Goal: Task Accomplishment & Management: Complete application form

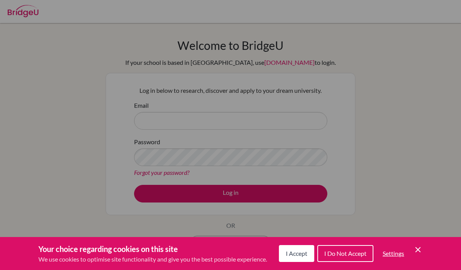
click at [301, 255] on span "I Accept" at bounding box center [297, 253] width 22 height 7
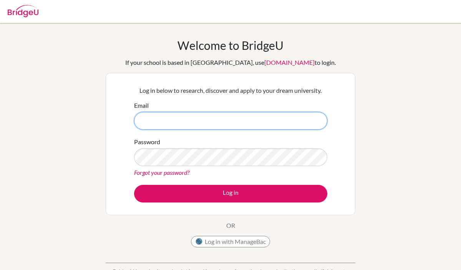
click at [230, 116] on input "Email" at bounding box center [230, 121] width 193 height 18
click at [248, 118] on input "john.pabalan@asb.ac.rh" at bounding box center [230, 121] width 193 height 18
click at [245, 124] on input "john.pabalan@asb.ac.rh" at bounding box center [230, 121] width 193 height 18
type input "john.pabalan@asb.ac.th"
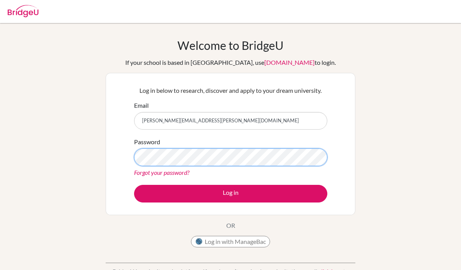
click at [134, 185] on button "Log in" at bounding box center [230, 194] width 193 height 18
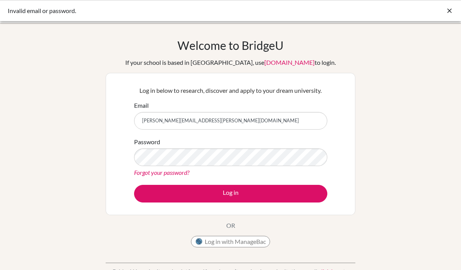
click at [182, 174] on link "Forgot your password?" at bounding box center [161, 172] width 55 height 7
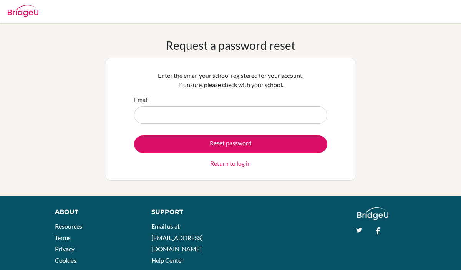
click at [238, 118] on input "Email" at bounding box center [230, 115] width 193 height 18
type input "[PERSON_NAME][EMAIL_ADDRESS][PERSON_NAME][DOMAIN_NAME]"
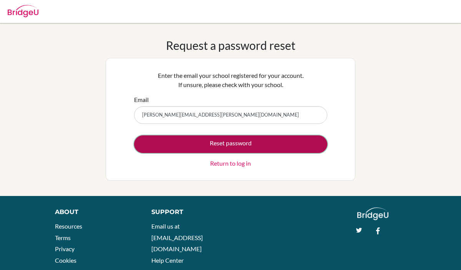
click at [228, 142] on button "Reset password" at bounding box center [230, 145] width 193 height 18
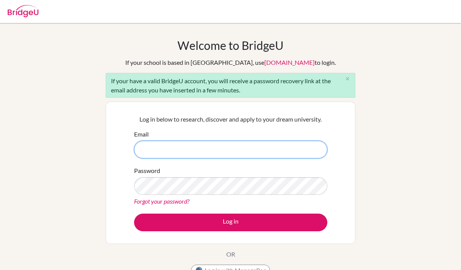
click at [186, 144] on input "Email" at bounding box center [230, 150] width 193 height 18
click at [209, 141] on input "Email" at bounding box center [230, 150] width 193 height 18
click at [208, 146] on input "Email" at bounding box center [230, 150] width 193 height 18
click at [194, 149] on input "Email" at bounding box center [230, 150] width 193 height 18
type input "john."
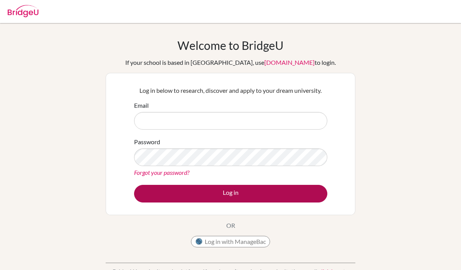
type input "[PERSON_NAME][EMAIL_ADDRESS][PERSON_NAME][DOMAIN_NAME]"
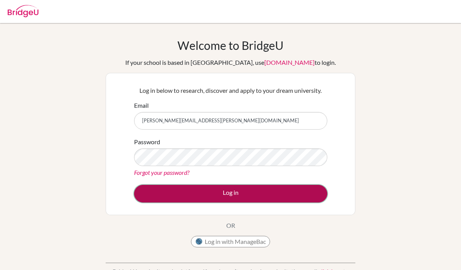
click at [248, 190] on button "Log in" at bounding box center [230, 194] width 193 height 18
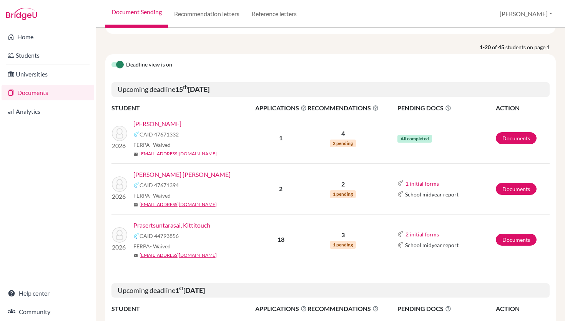
scroll to position [107, 0]
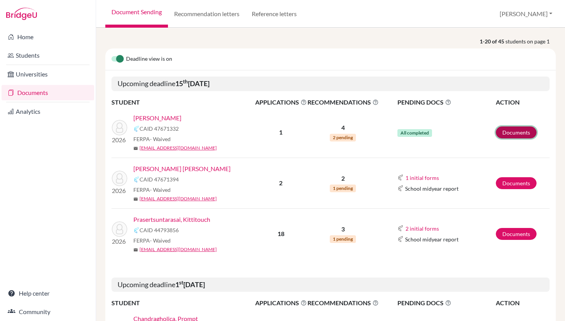
click at [509, 136] on link "Documents" at bounding box center [515, 132] width 41 height 12
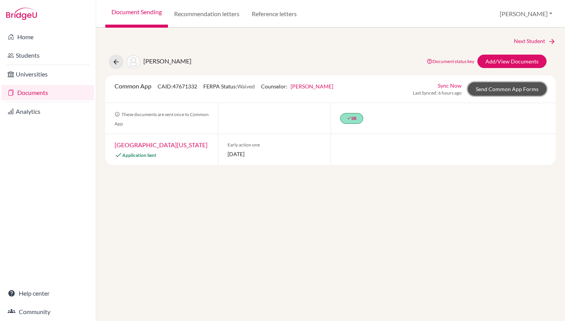
click at [507, 85] on link "Send Common App Forms" at bounding box center [506, 88] width 79 height 13
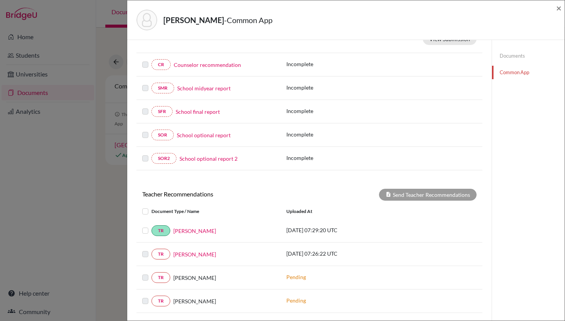
scroll to position [205, 0]
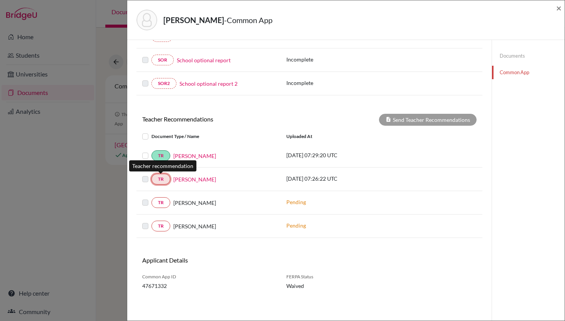
click at [158, 181] on link "TR" at bounding box center [160, 179] width 19 height 11
click at [159, 177] on link "TR" at bounding box center [160, 179] width 19 height 11
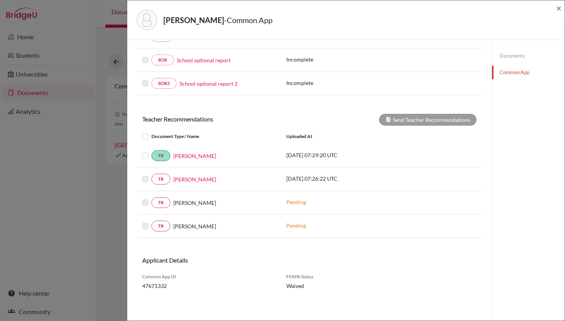
click at [151, 174] on label at bounding box center [151, 174] width 0 height 0
click at [186, 183] on div "TR Maxwell Tensen" at bounding box center [208, 179] width 133 height 11
click at [188, 183] on link "Maxwell Tensen" at bounding box center [194, 179] width 43 height 8
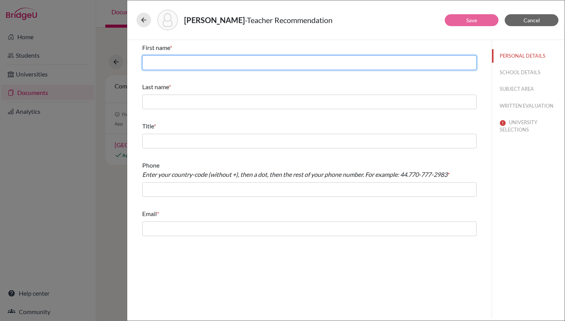
click at [291, 63] on input "text" at bounding box center [309, 62] width 334 height 15
type input "Maxwell"
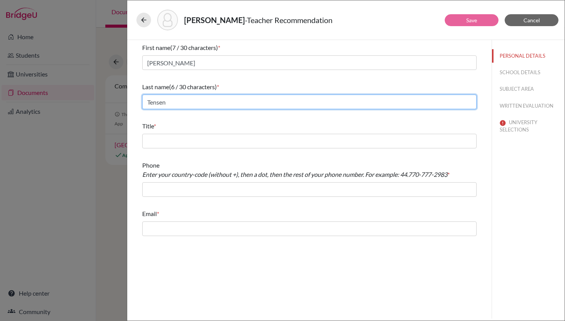
type input "Tensen"
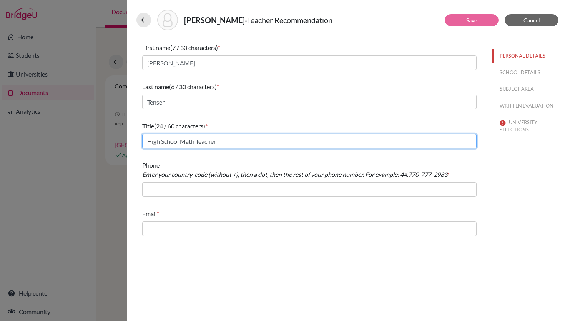
type input "High School Math Teacher"
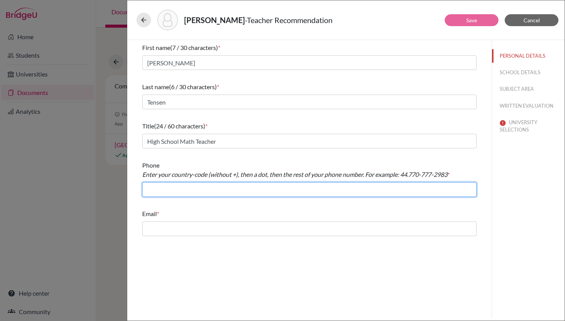
click at [267, 189] on input "text" at bounding box center [309, 189] width 334 height 15
type input "66.098-912-6050"
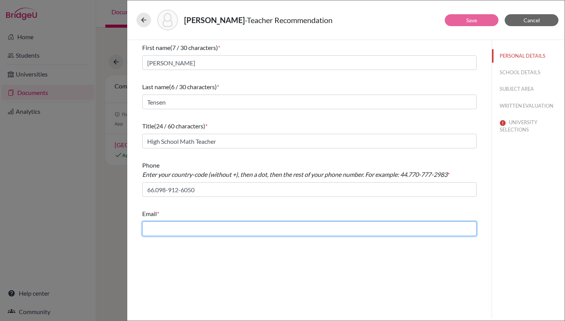
click at [249, 223] on input "text" at bounding box center [309, 228] width 334 height 15
type input "maxwell.t@asbsk.ac.th"
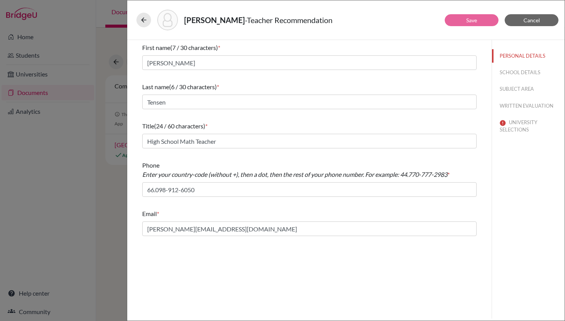
click at [511, 194] on div "PERSONAL DETAILS SCHOOL DETAILS SUBJECT AREA WRITTEN EVALUATION UNIVERSITY SELE…" at bounding box center [527, 179] width 73 height 278
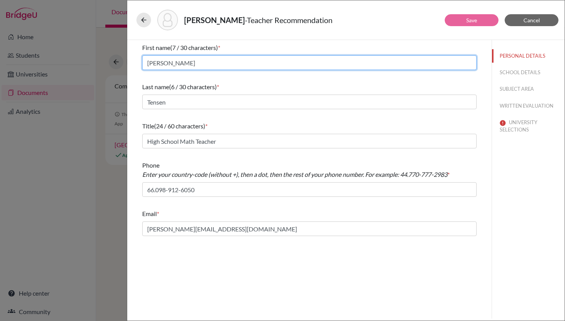
click at [335, 63] on input "Maxwell" at bounding box center [309, 62] width 334 height 15
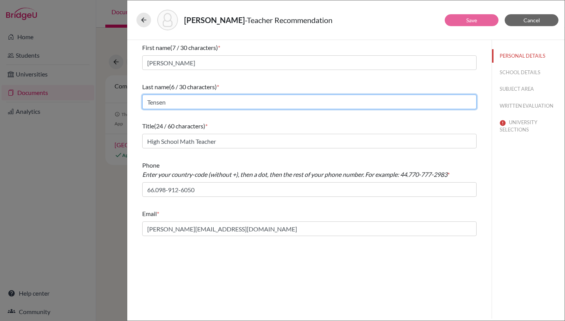
click at [321, 106] on input "Tensen" at bounding box center [309, 101] width 334 height 15
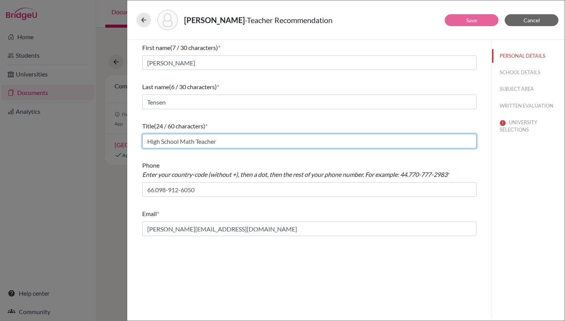
click at [309, 134] on input "High School Math Teacher" at bounding box center [309, 141] width 334 height 15
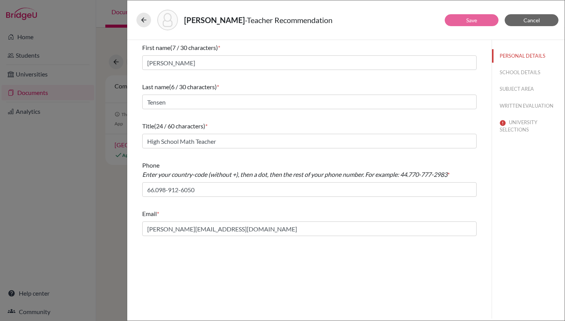
click at [303, 219] on div "Email * maxwell.t@asbsk.ac.th" at bounding box center [309, 222] width 334 height 33
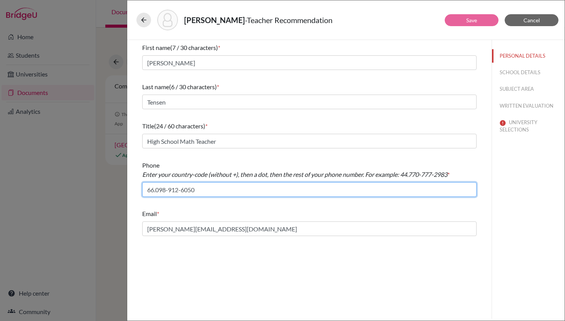
click at [348, 190] on input "66.098-912-6050" at bounding box center [309, 189] width 334 height 15
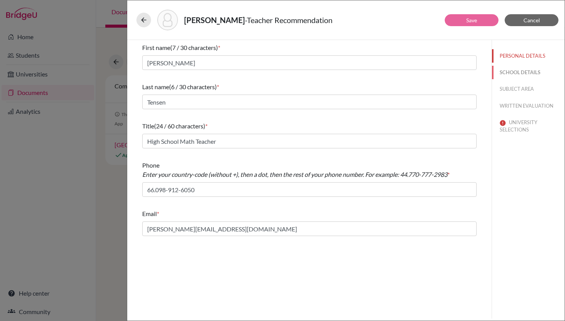
click at [517, 69] on button "SCHOOL DETAILS" at bounding box center [528, 72] width 73 height 13
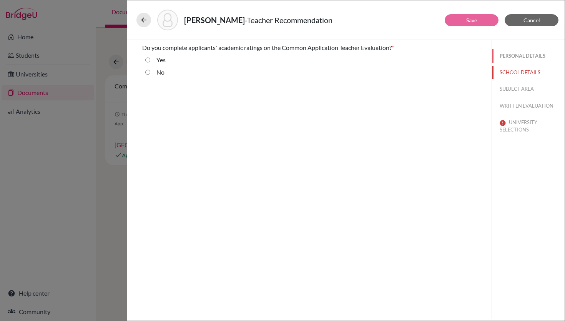
click at [517, 53] on button "PERSONAL DETAILS" at bounding box center [528, 55] width 73 height 13
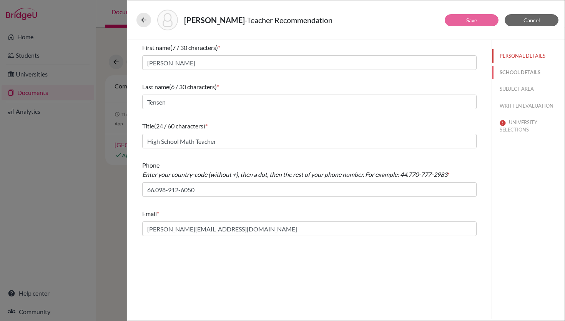
click at [517, 71] on button "SCHOOL DETAILS" at bounding box center [528, 72] width 73 height 13
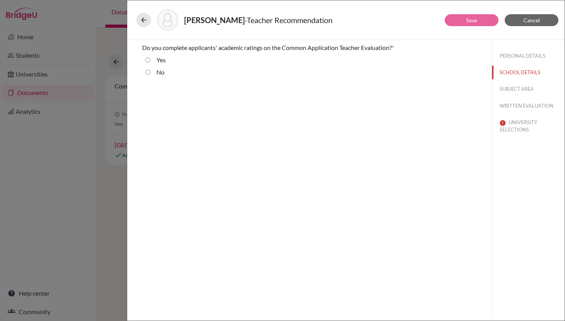
click at [160, 68] on label "No" at bounding box center [160, 72] width 8 height 9
click at [150, 68] on input "No" at bounding box center [147, 72] width 5 height 9
radio input "true"
click at [510, 92] on button "SUBJECT AREA" at bounding box center [528, 88] width 73 height 13
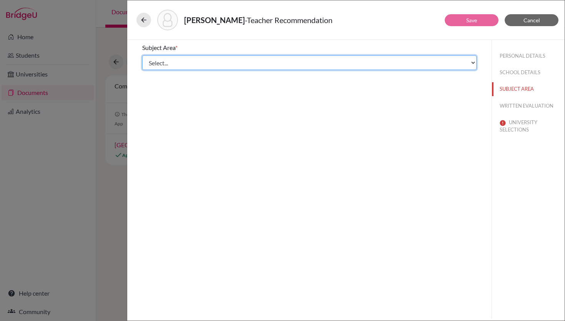
click at [288, 67] on select "Select... Math English Science World Language Social Studies Other Computer Sci…" at bounding box center [309, 62] width 334 height 15
select select "0"
click at [142, 55] on select "Select... Math English Science World Language Social Studies Other Computer Sci…" at bounding box center [309, 62] width 334 height 15
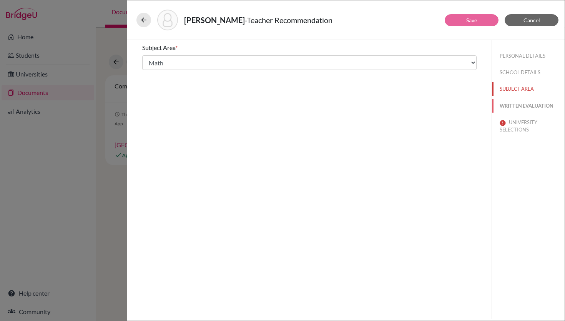
click at [536, 103] on button "WRITTEN EVALUATION" at bounding box center [528, 105] width 73 height 13
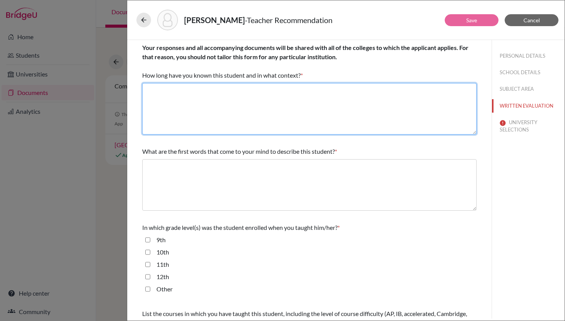
click at [361, 94] on textarea at bounding box center [309, 108] width 334 height 51
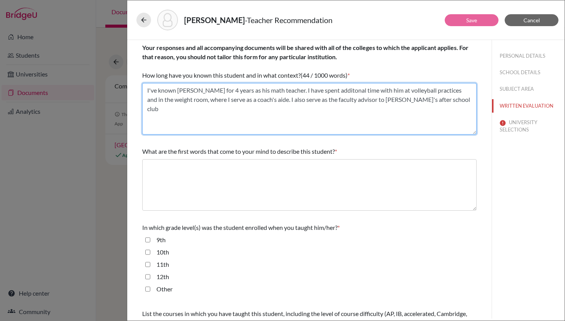
click at [399, 101] on textarea "I've known Breno for 4 years as his math teacher. I have spent additonal time w…" at bounding box center [309, 108] width 334 height 51
click at [434, 103] on textarea "I've known Breno for 4 years as his math teacher. I have spent additonal time w…" at bounding box center [309, 108] width 334 height 51
type textarea "I've known Breno for 4 years as his math teacher. I have spent additonal time w…"
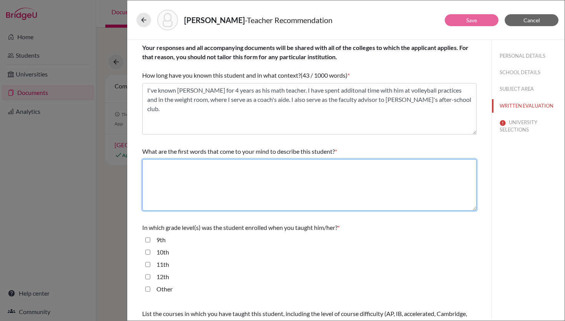
click at [368, 183] on textarea at bounding box center [309, 184] width 334 height 51
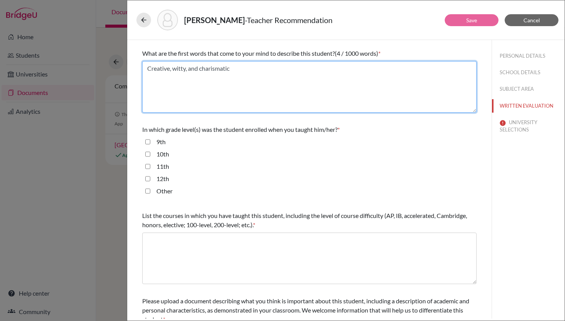
scroll to position [95, 0]
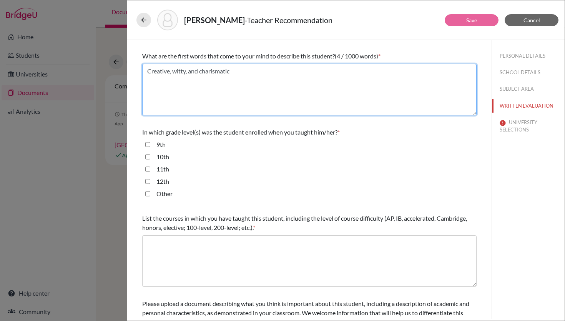
type textarea "Creative, witty, and charismatic"
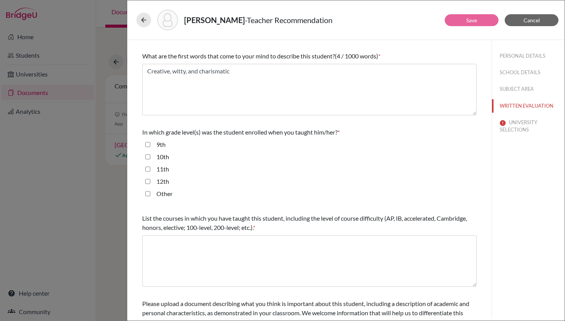
click at [147, 157] on input "10th" at bounding box center [147, 156] width 5 height 9
checkbox input "true"
click at [147, 141] on input "9th" at bounding box center [147, 144] width 5 height 9
checkbox input "true"
click at [149, 156] on input "10th" at bounding box center [147, 156] width 5 height 9
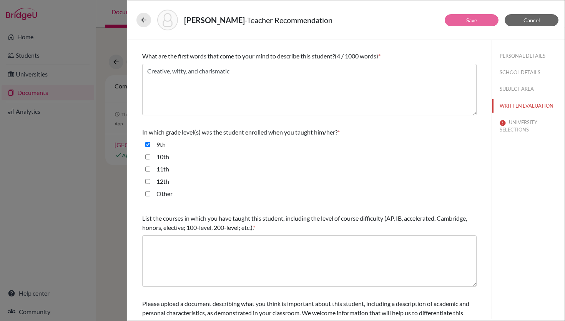
click at [149, 156] on input "10th" at bounding box center [147, 156] width 5 height 9
checkbox input "true"
click at [146, 181] on input "12th" at bounding box center [147, 181] width 5 height 9
checkbox input "true"
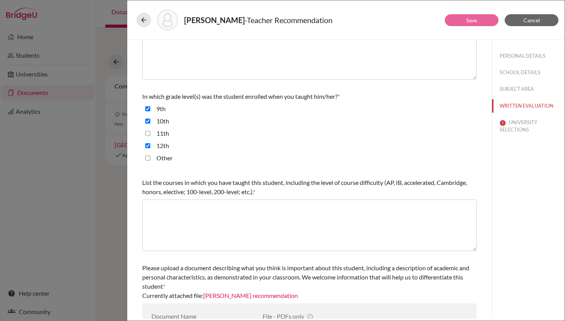
scroll to position [134, 0]
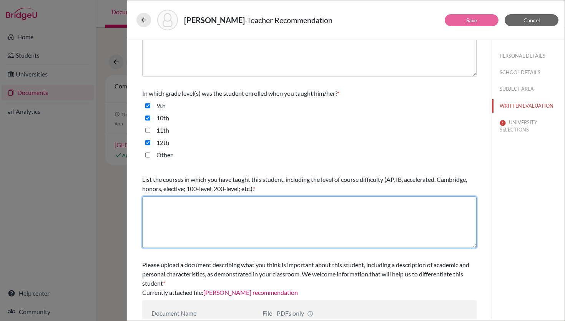
click at [195, 223] on textarea at bounding box center [309, 221] width 334 height 51
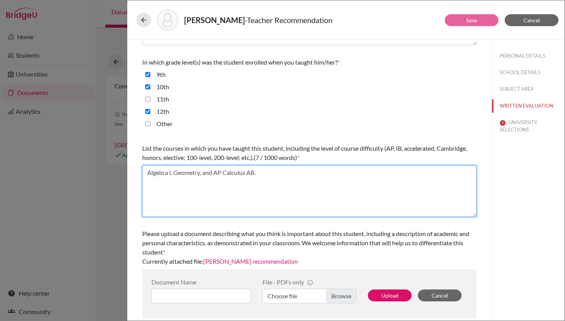
type textarea "Algebra I, Geometry, and AP Calculus AB."
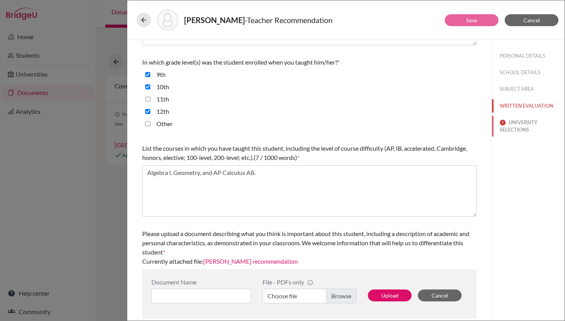
click at [505, 126] on button "UNIVERSITY SELECTIONS" at bounding box center [528, 126] width 73 height 21
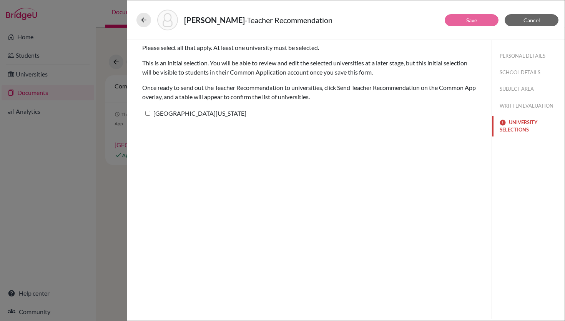
scroll to position [0, 0]
click at [508, 105] on button "WRITTEN EVALUATION" at bounding box center [528, 105] width 73 height 13
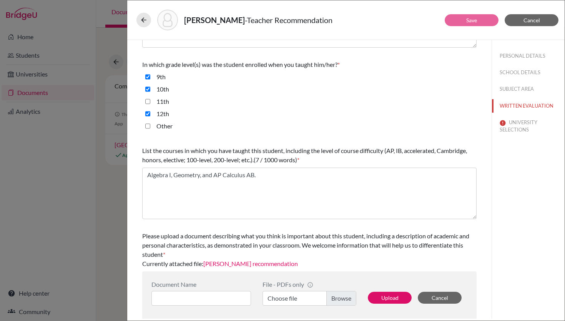
scroll to position [165, 0]
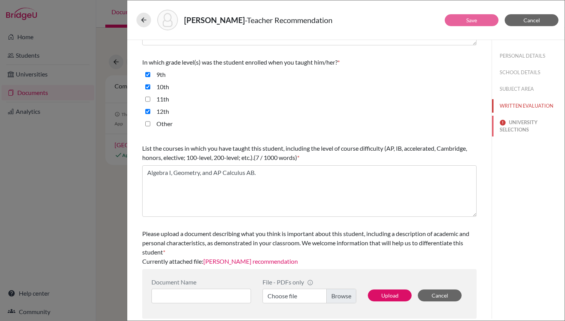
click at [514, 129] on button "UNIVERSITY SELECTIONS" at bounding box center [528, 126] width 73 height 21
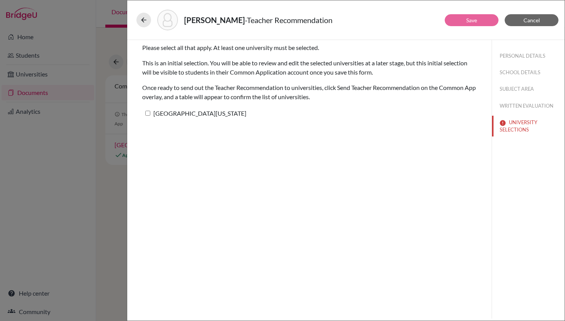
click at [207, 114] on label "University of Texas at Austin" at bounding box center [194, 113] width 104 height 11
click at [150, 114] on input "University of Texas at Austin" at bounding box center [147, 113] width 5 height 5
checkbox input "true"
click at [464, 20] on button "Save" at bounding box center [471, 20] width 54 height 12
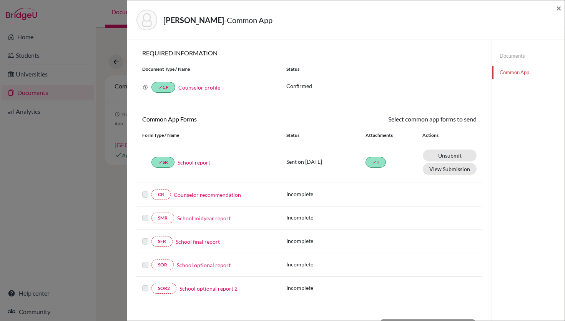
scroll to position [205, 0]
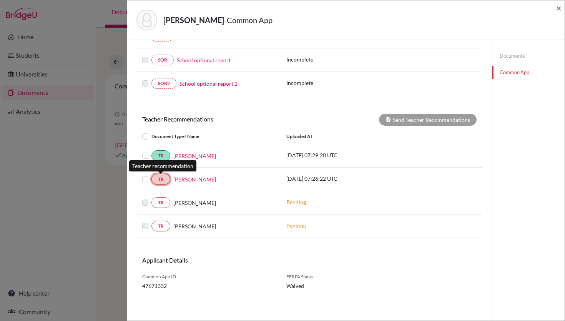
click at [162, 179] on link "TR" at bounding box center [160, 179] width 19 height 11
click at [187, 180] on link "Maxwell Tensen" at bounding box center [194, 179] width 43 height 8
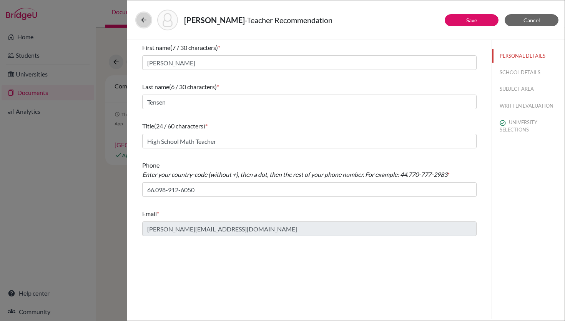
click at [141, 22] on icon at bounding box center [144, 20] width 8 height 8
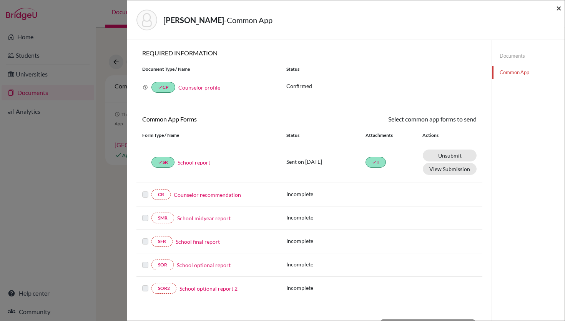
click at [556, 8] on span "×" at bounding box center [558, 7] width 5 height 11
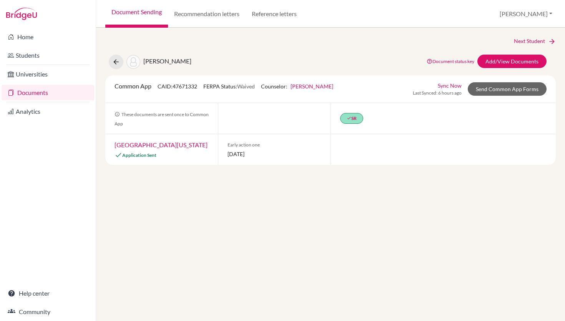
click at [339, 212] on div "Next Student Chen, Breno Document status key TR Requirement. Document not uploa…" at bounding box center [330, 174] width 469 height 293
click at [321, 194] on div "Next Student Chen, Breno Document status key TR Requirement. Document not uploa…" at bounding box center [330, 174] width 469 height 293
click at [288, 212] on div "Next Student Chen, Breno Document status key TR Requirement. Document not uploa…" at bounding box center [330, 174] width 469 height 293
click at [494, 89] on link "Send Common App Forms" at bounding box center [506, 88] width 79 height 13
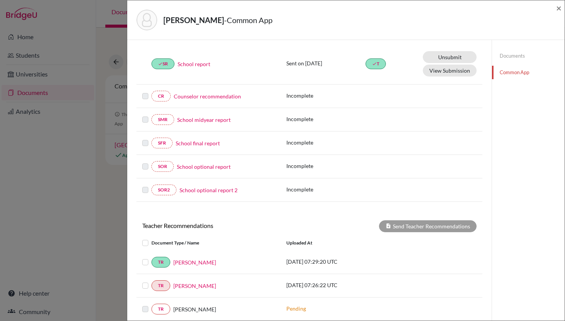
scroll to position [205, 0]
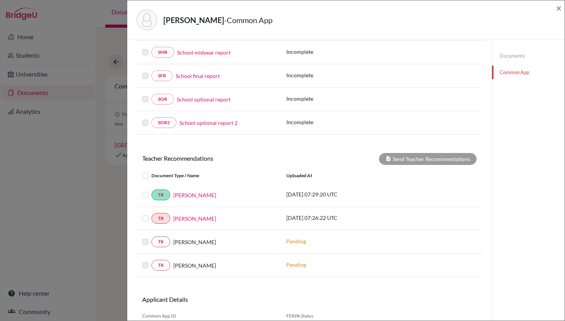
scroll to position [205, 0]
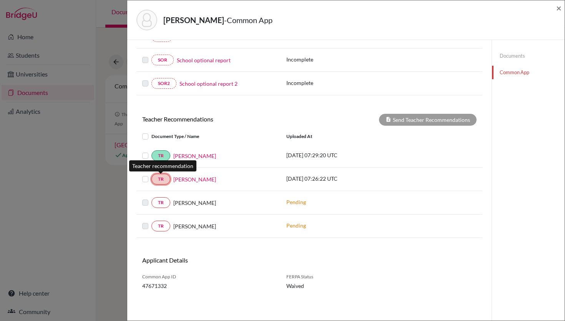
click at [162, 176] on link "TR" at bounding box center [160, 179] width 19 height 11
click at [187, 181] on link "Maxwell Tensen" at bounding box center [194, 179] width 43 height 8
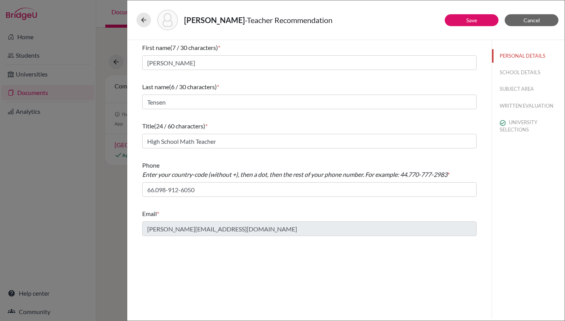
click at [99, 28] on div "Chen, Breno - Teacher Recommendation Save Cancel First name (7 / 30 characters)…" at bounding box center [282, 160] width 565 height 321
click at [142, 18] on icon at bounding box center [144, 20] width 8 height 8
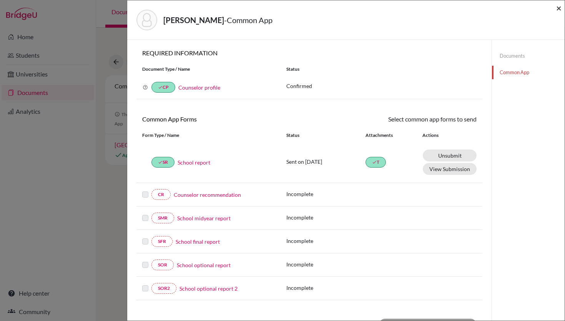
click at [559, 7] on span "×" at bounding box center [558, 7] width 5 height 11
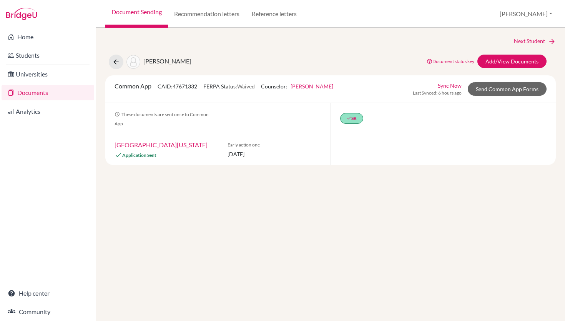
click at [58, 88] on link "Documents" at bounding box center [48, 92] width 93 height 15
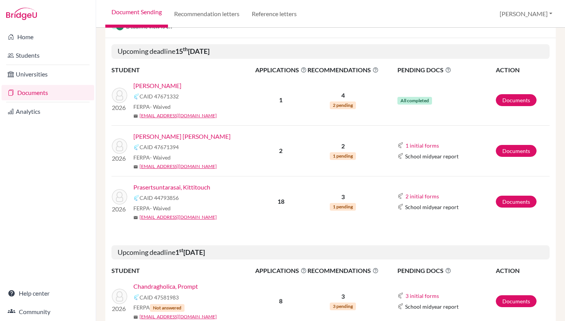
scroll to position [139, 0]
